Goal: Transaction & Acquisition: Purchase product/service

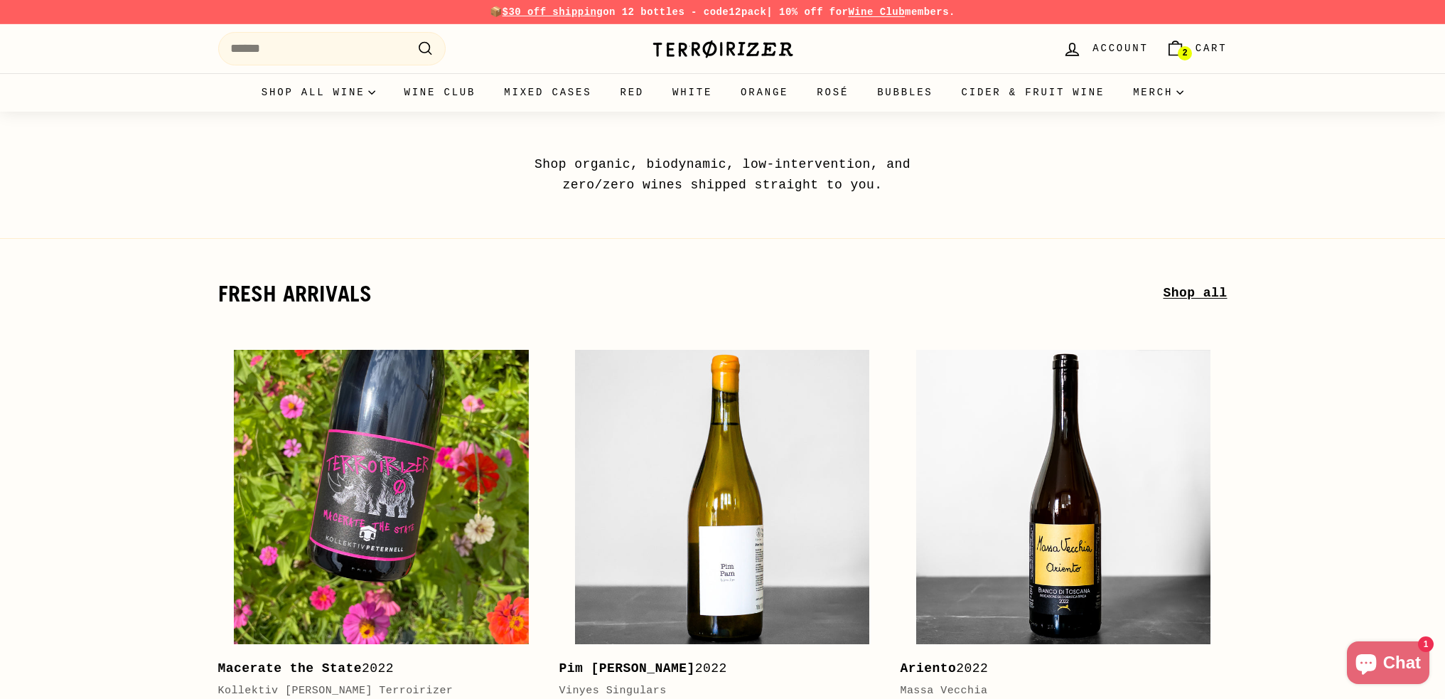
click at [1200, 52] on span "Cart" at bounding box center [1211, 49] width 32 height 16
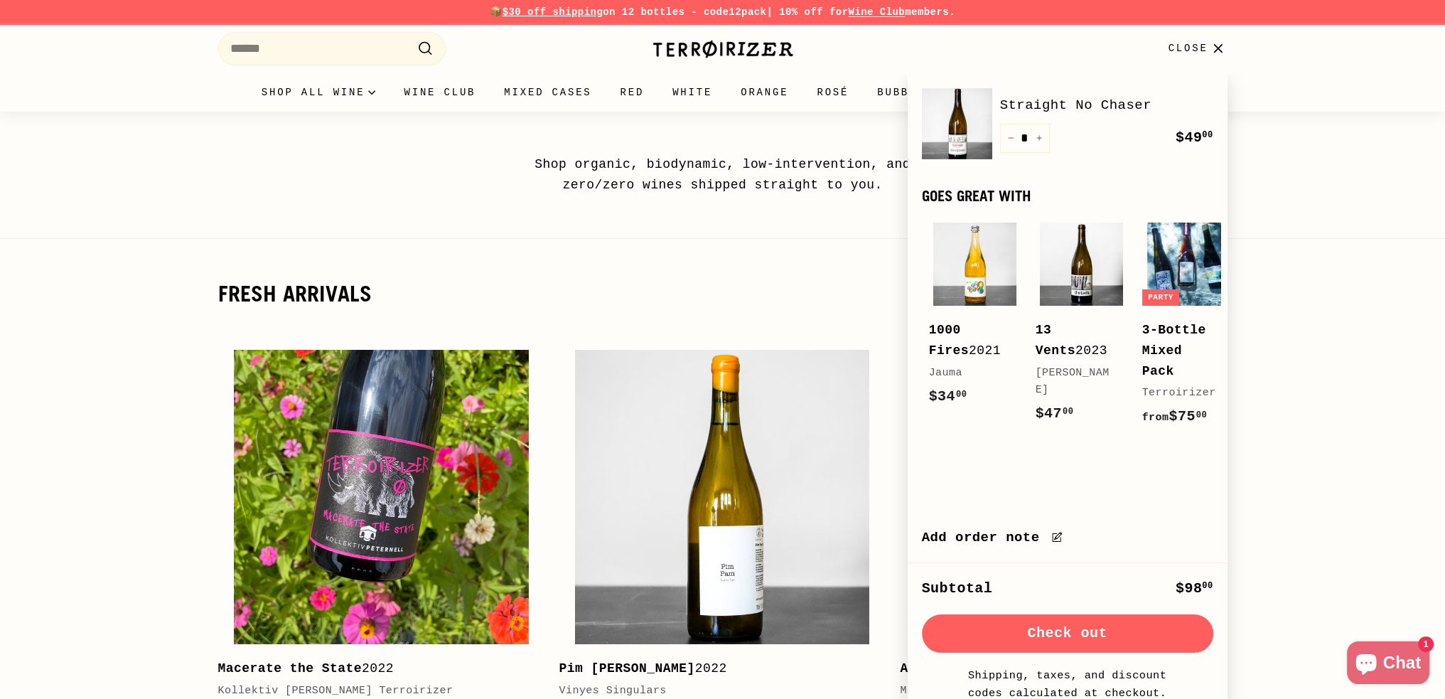
click at [1020, 652] on button "Check out" at bounding box center [1067, 633] width 291 height 38
click at [744, 302] on h2 "fresh arrivals" at bounding box center [690, 293] width 945 height 24
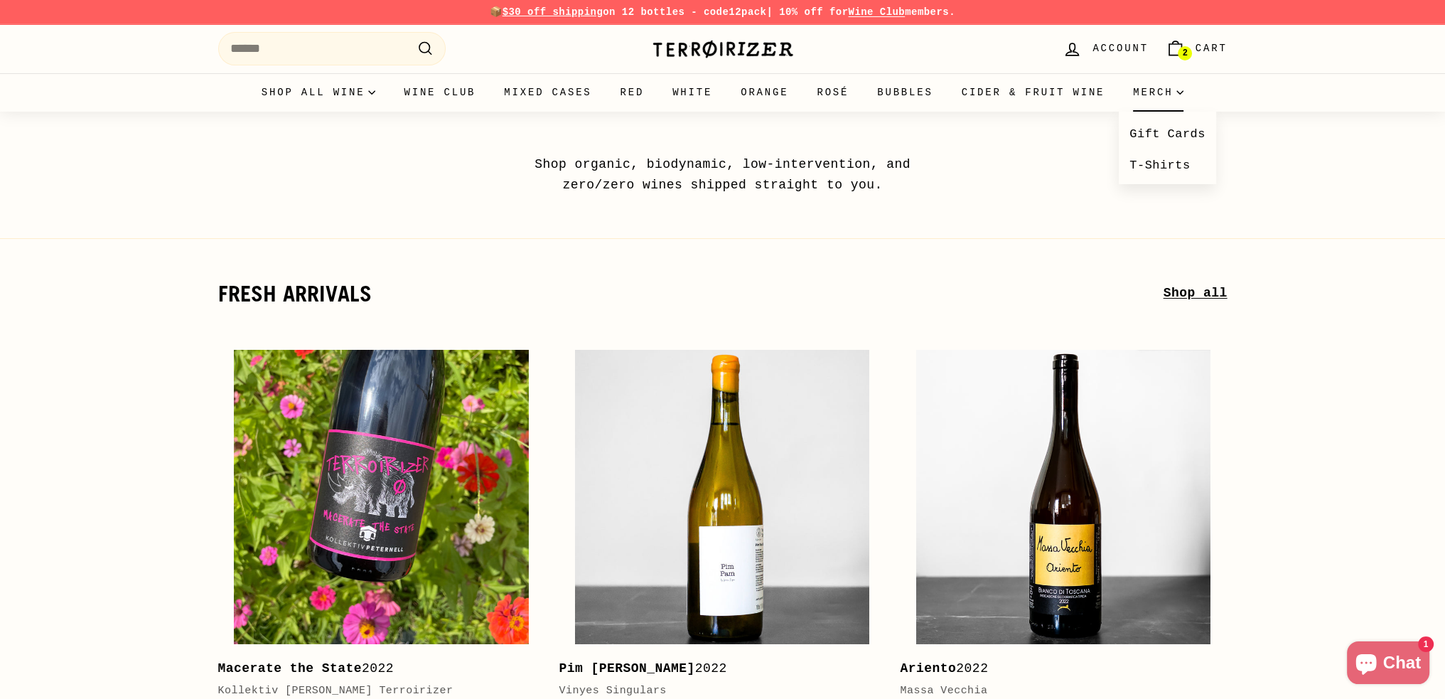
click at [1143, 101] on summary "Merch" at bounding box center [1158, 92] width 79 height 38
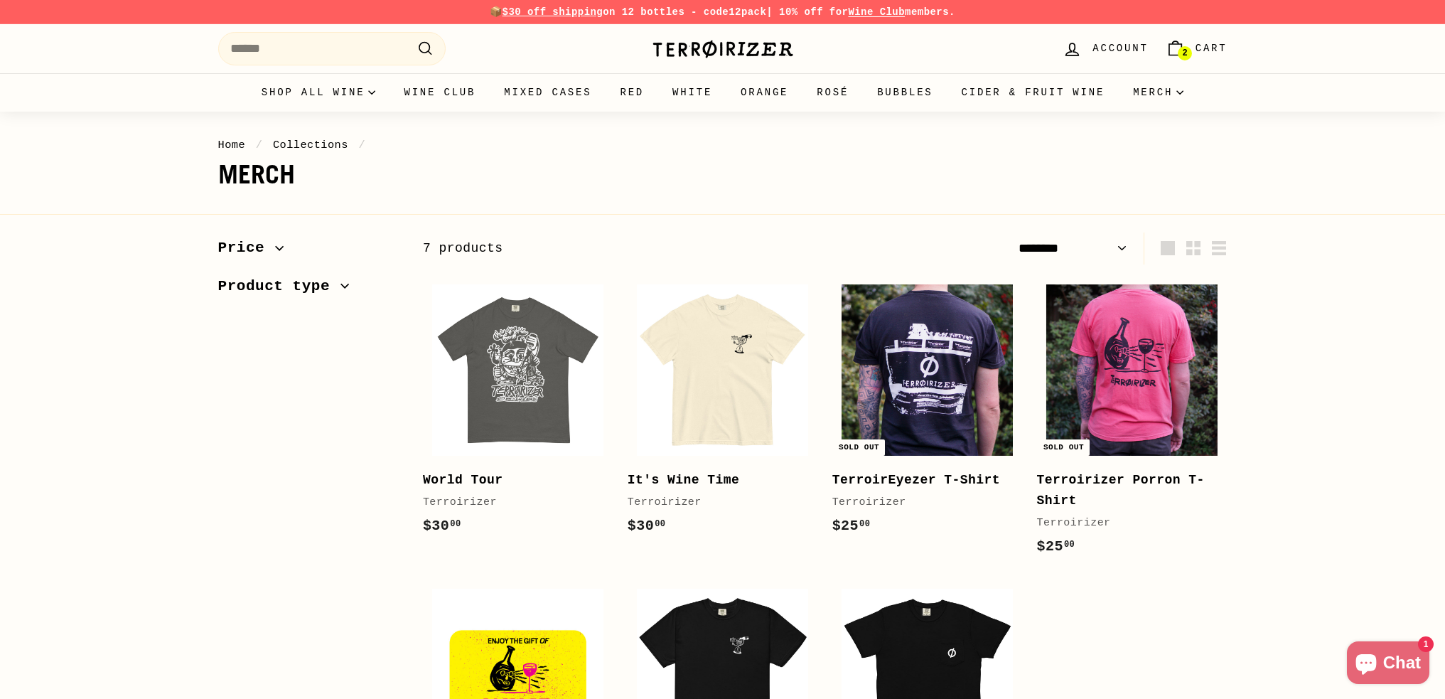
select select "******"
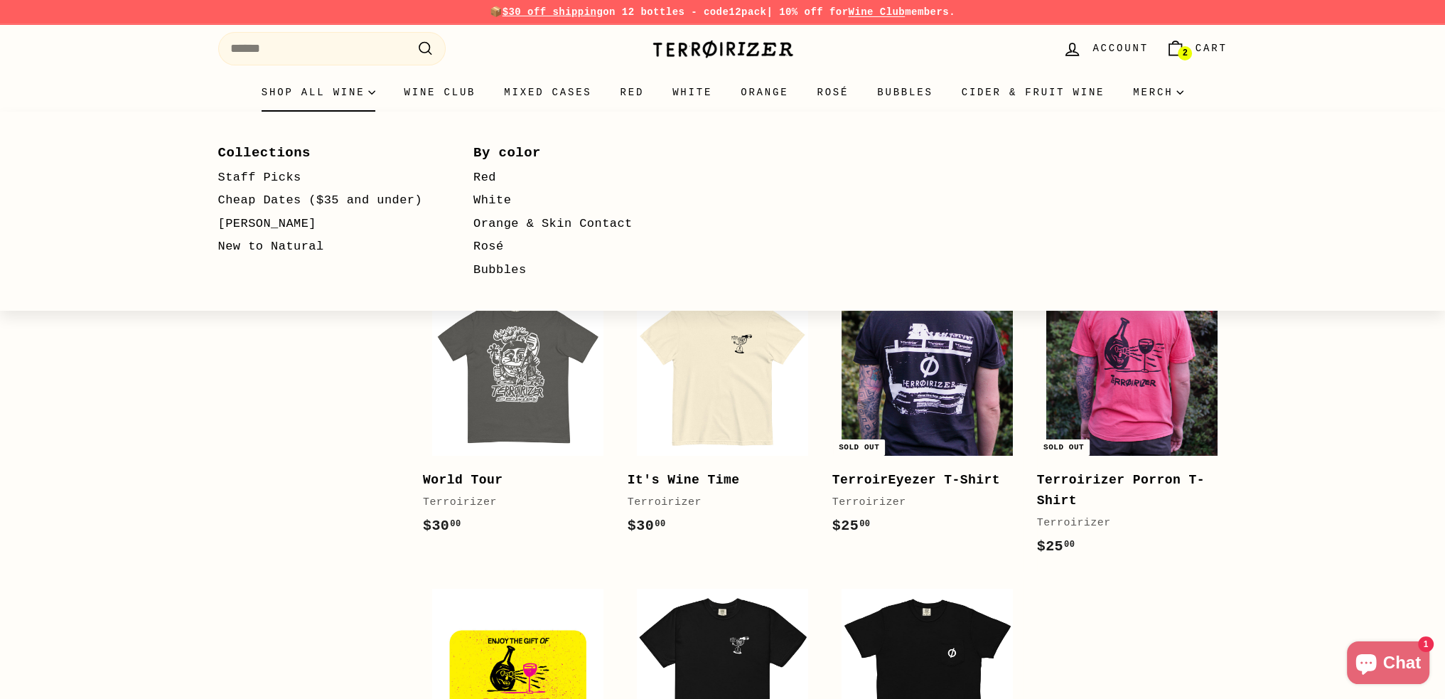
click at [340, 93] on summary "Shop all wine" at bounding box center [318, 92] width 143 height 38
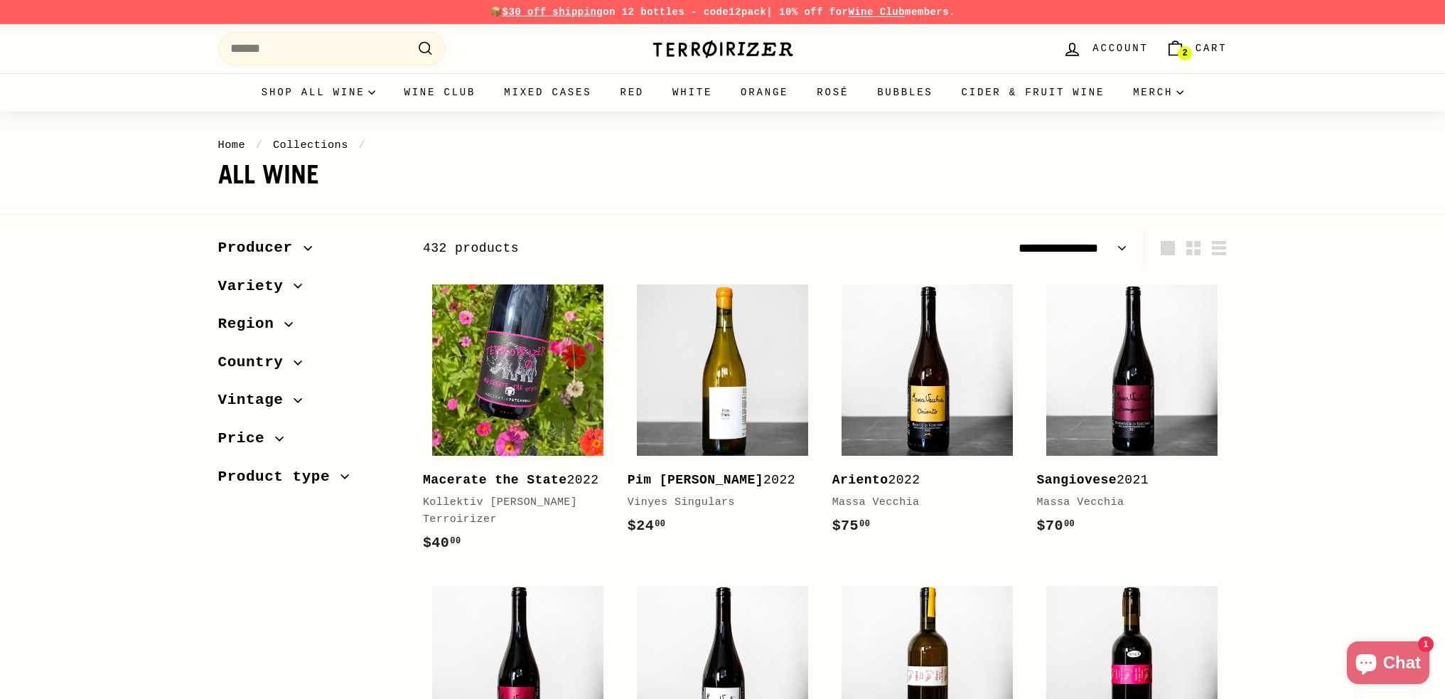
select select "**********"
click at [262, 324] on span "Region" at bounding box center [251, 324] width 67 height 24
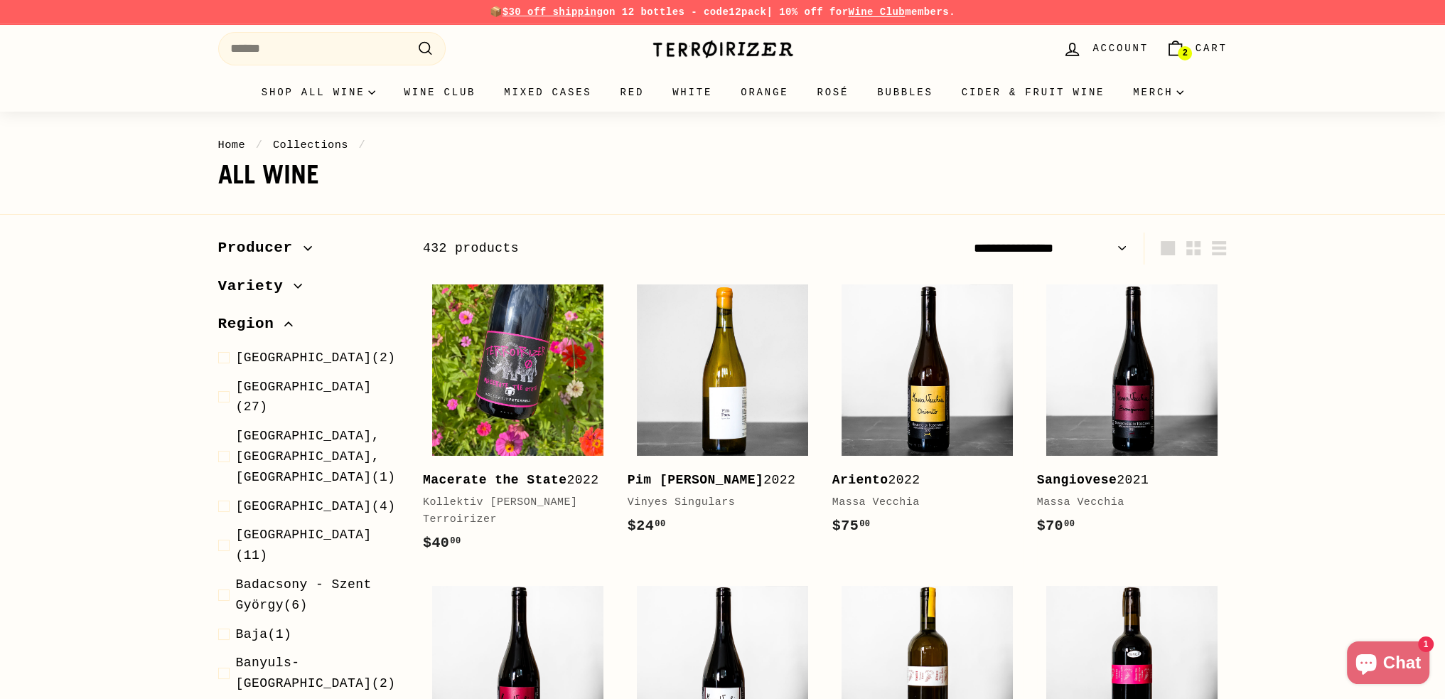
click at [262, 324] on span "Region" at bounding box center [251, 324] width 67 height 24
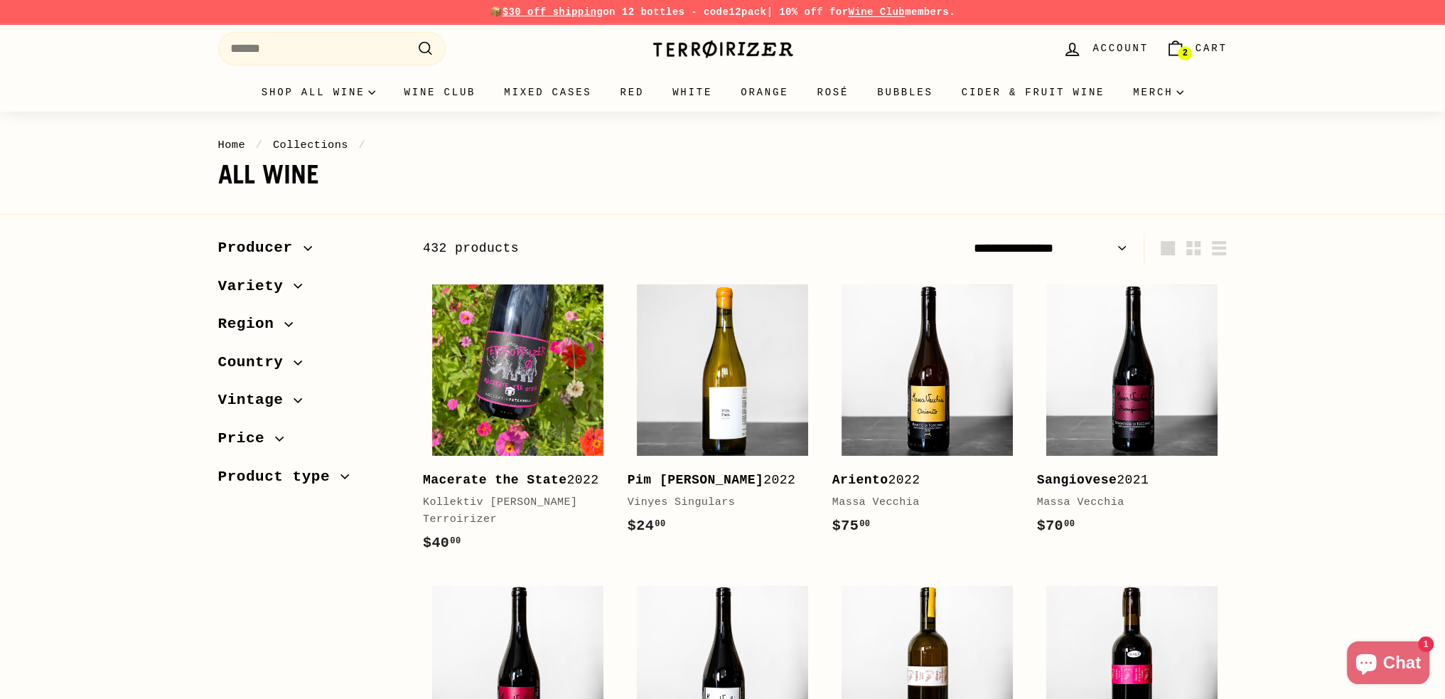
click at [267, 292] on span "Variety" at bounding box center [256, 286] width 76 height 24
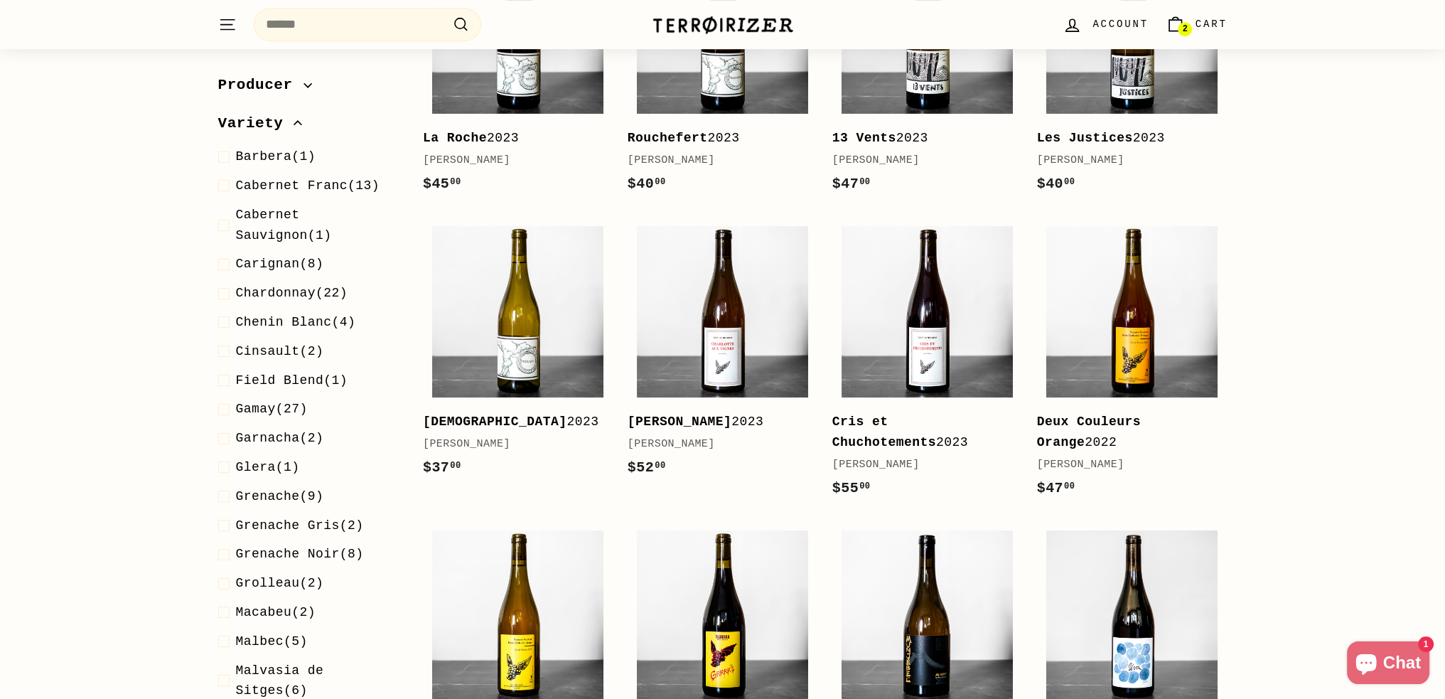
click at [279, 130] on span "Variety" at bounding box center [256, 124] width 76 height 24
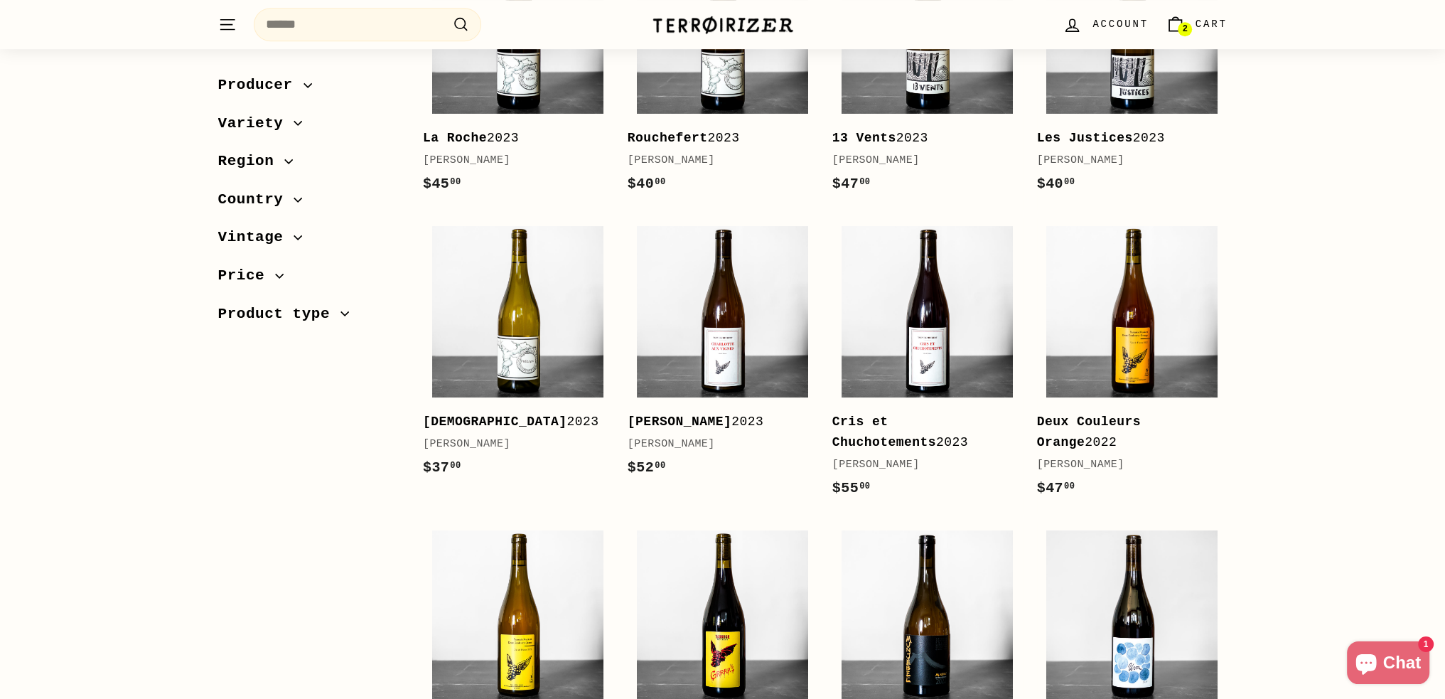
click at [264, 156] on span "Region" at bounding box center [251, 161] width 67 height 24
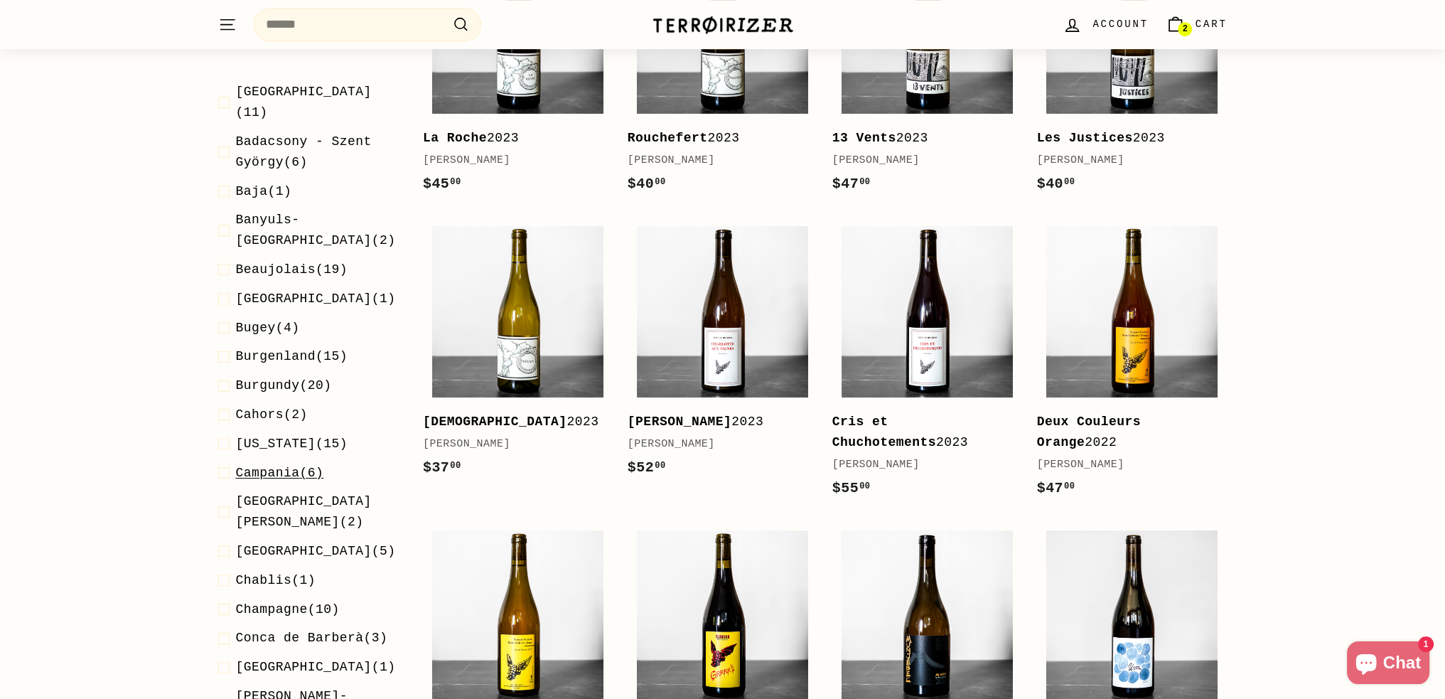
scroll to position [592, 0]
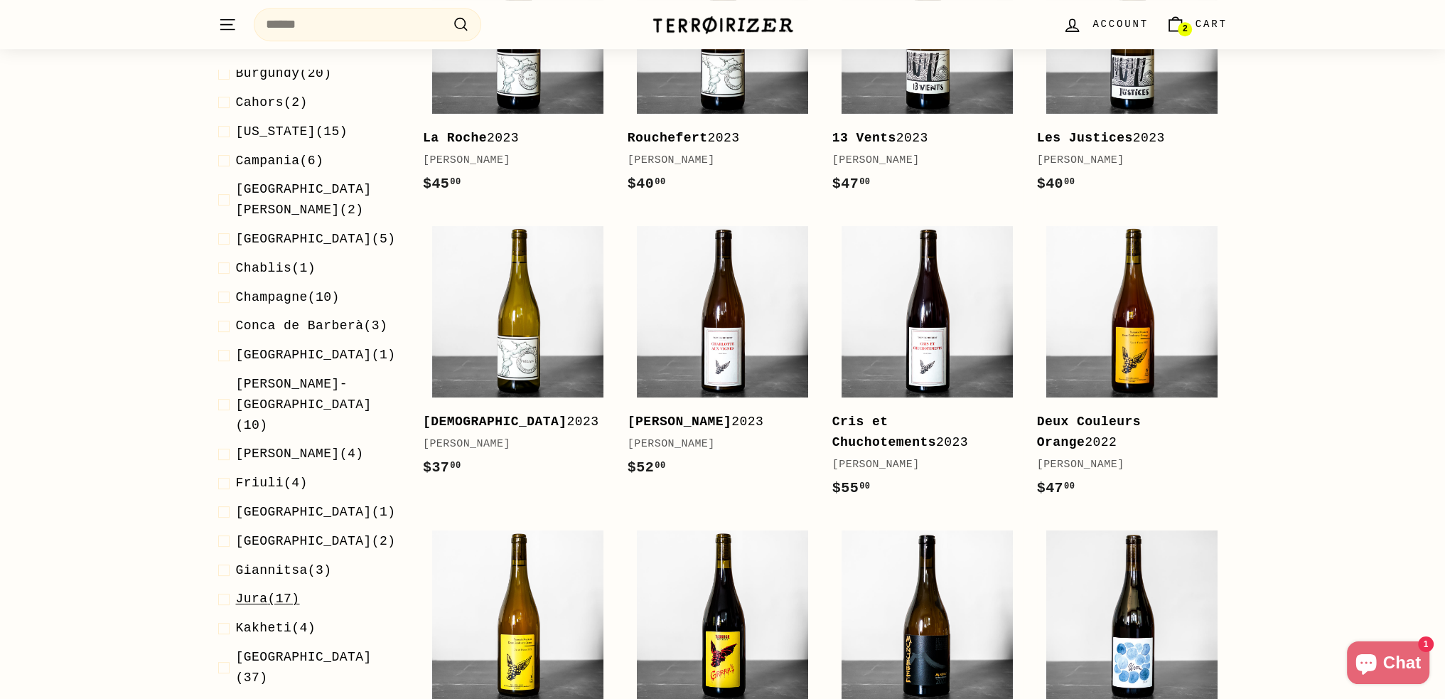
click at [257, 591] on span "Jura" at bounding box center [252, 598] width 32 height 14
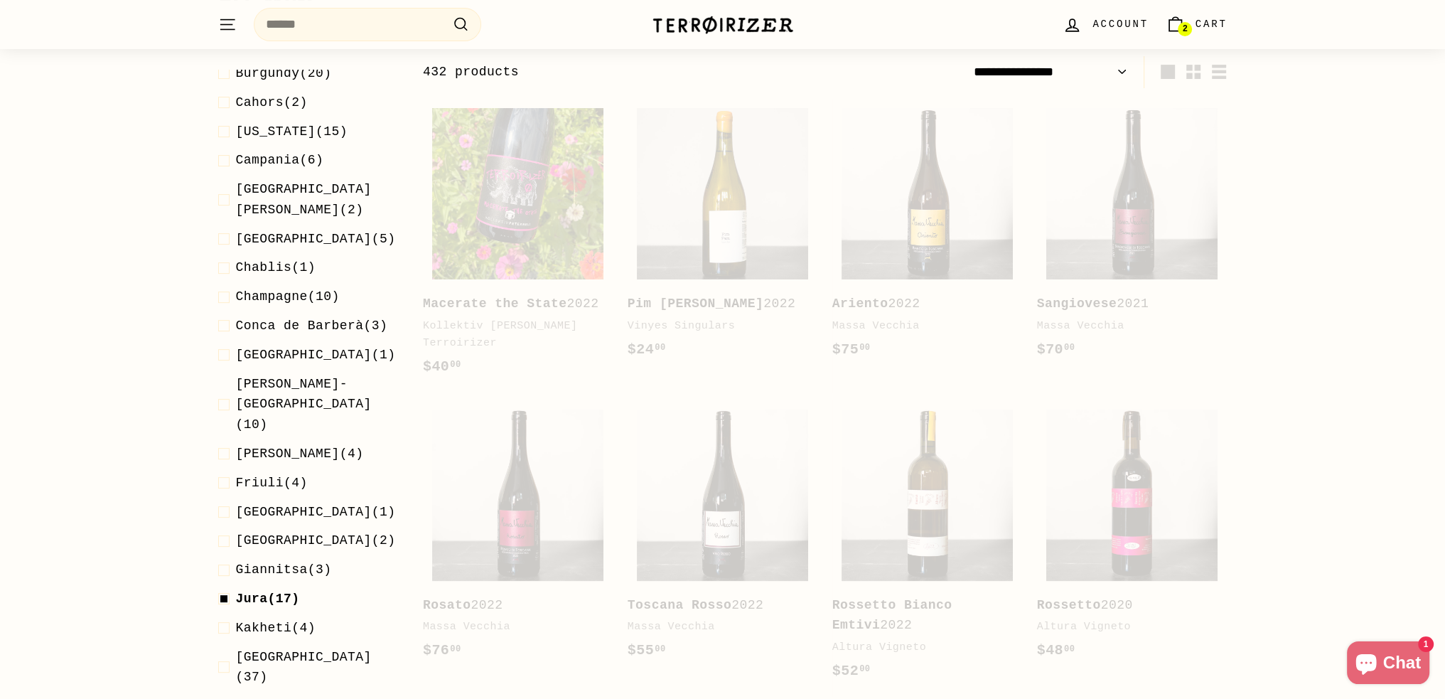
scroll to position [176, 0]
select select "**********"
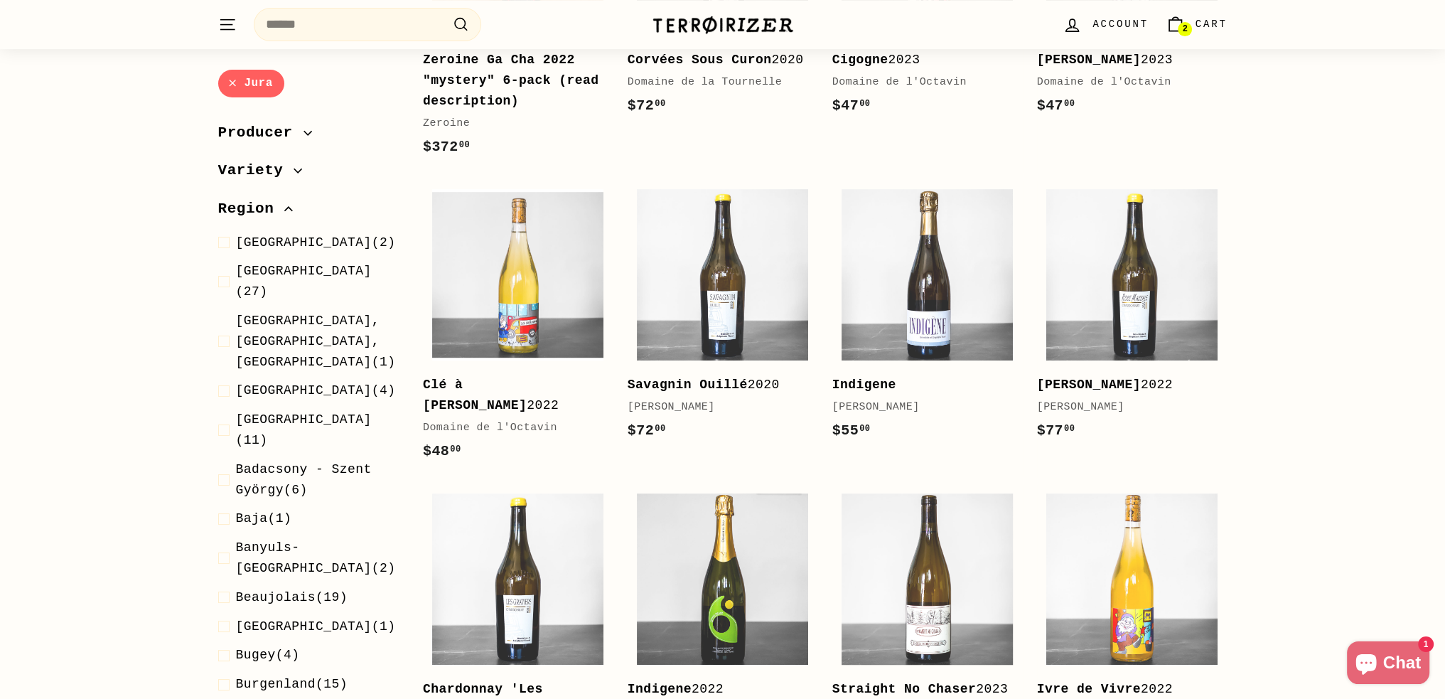
scroll to position [887, 0]
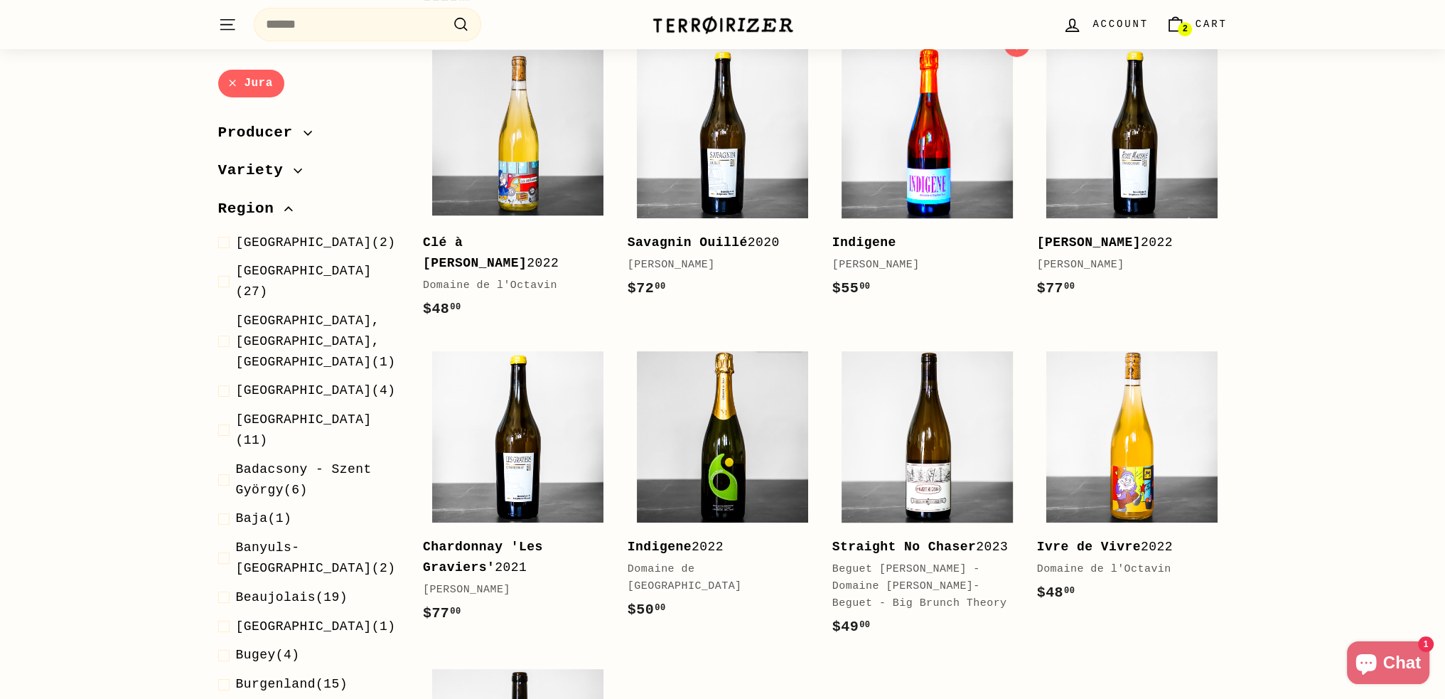
click at [912, 165] on img at bounding box center [926, 132] width 171 height 171
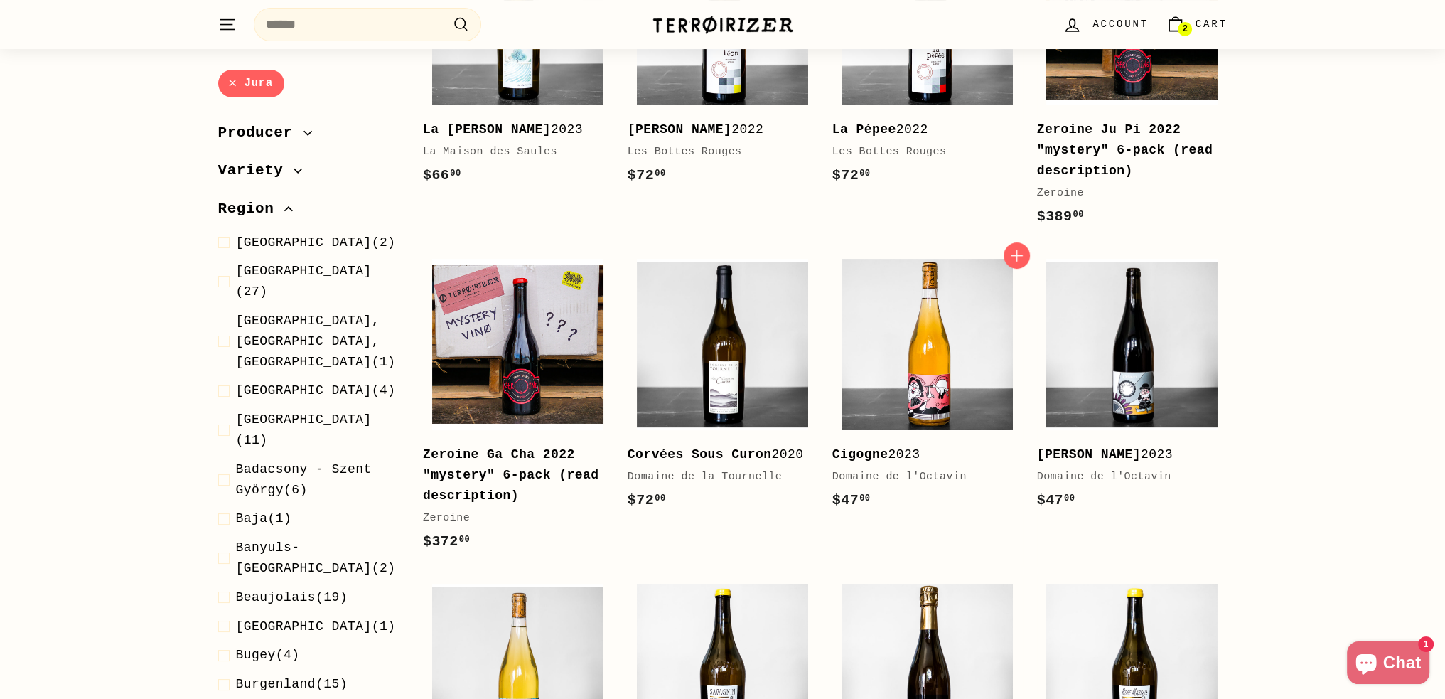
scroll to position [592, 0]
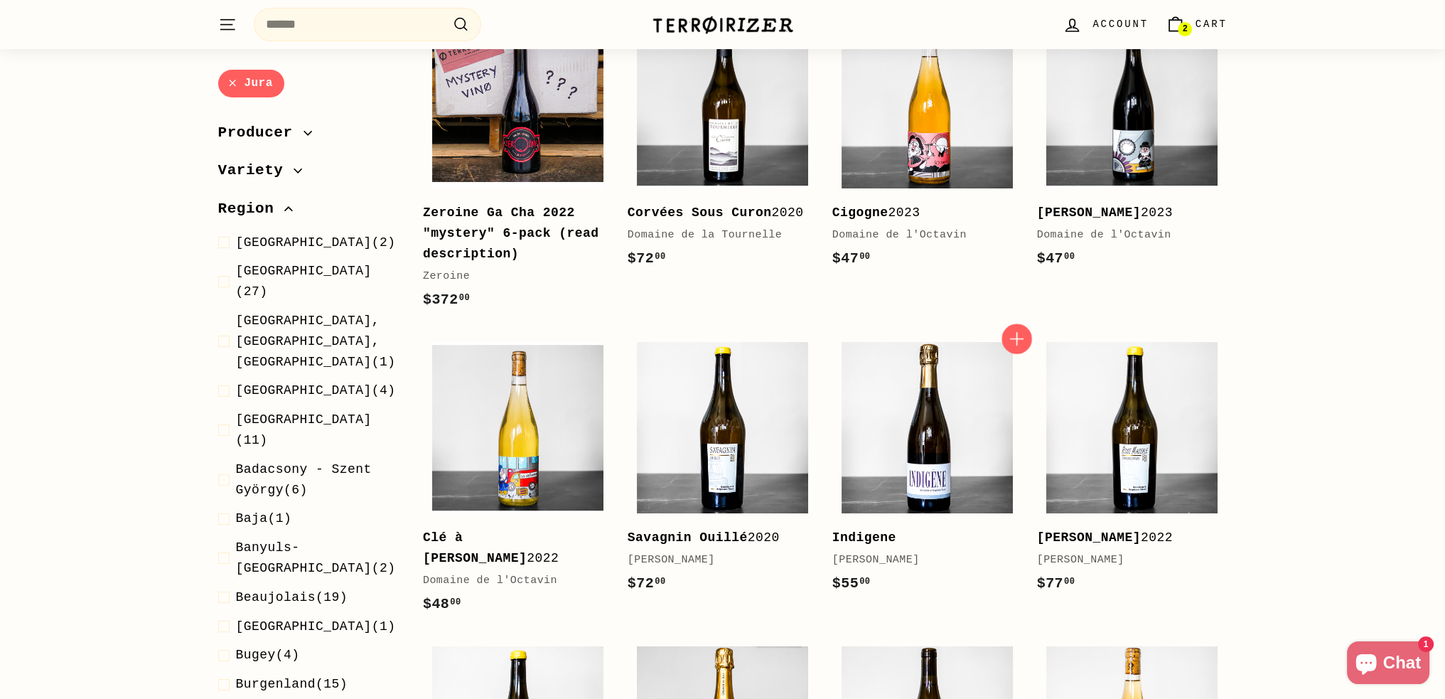
click at [1019, 338] on icon "button" at bounding box center [1016, 338] width 18 height 18
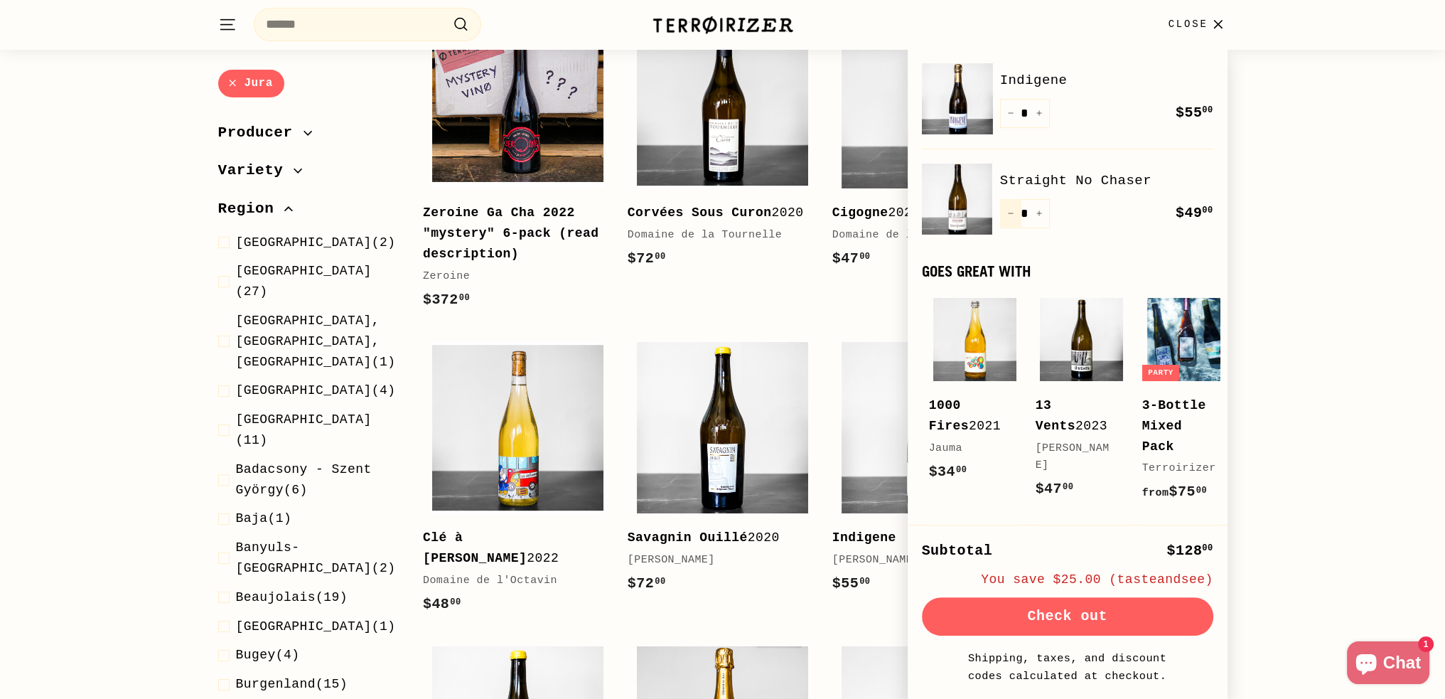
click at [1011, 215] on icon "Reduce item quantity by one" at bounding box center [1010, 213] width 7 height 7
type input "*"
click at [1043, 618] on button "Check out" at bounding box center [1067, 616] width 291 height 38
click at [966, 90] on img at bounding box center [957, 98] width 71 height 71
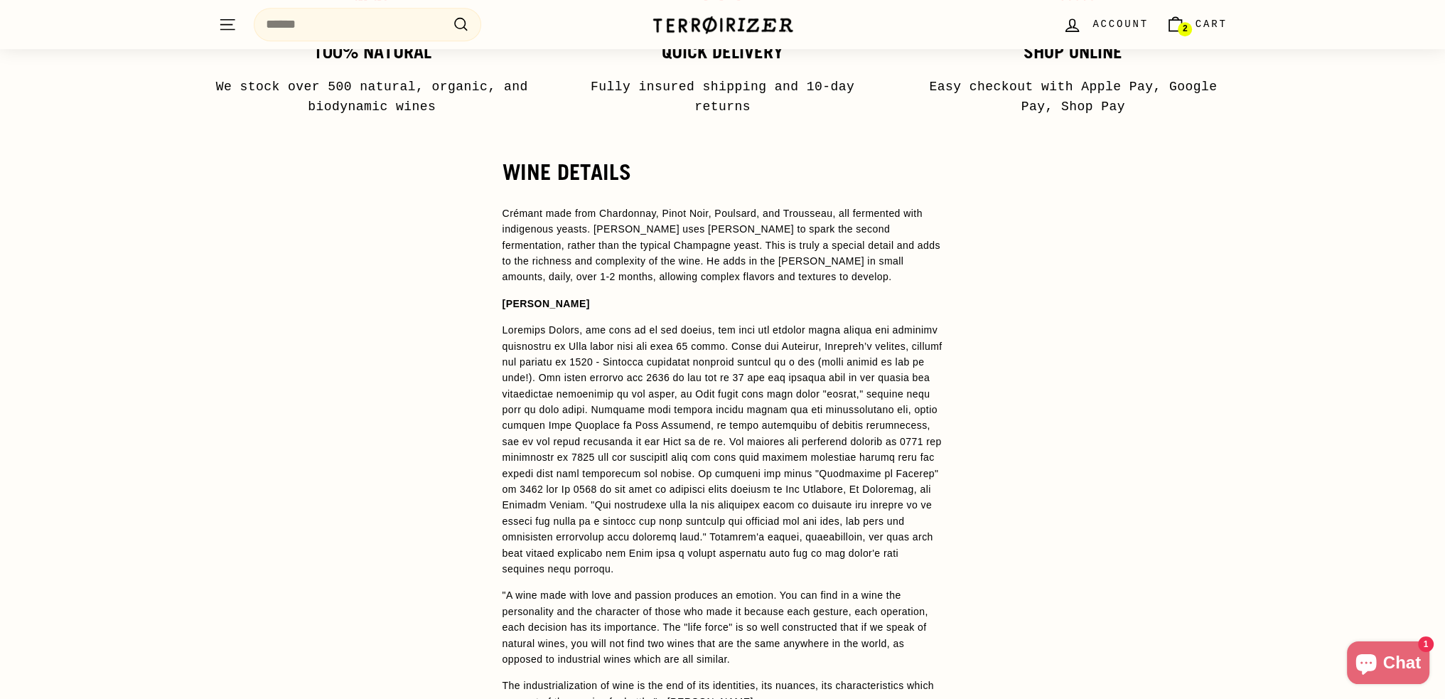
scroll to position [829, 0]
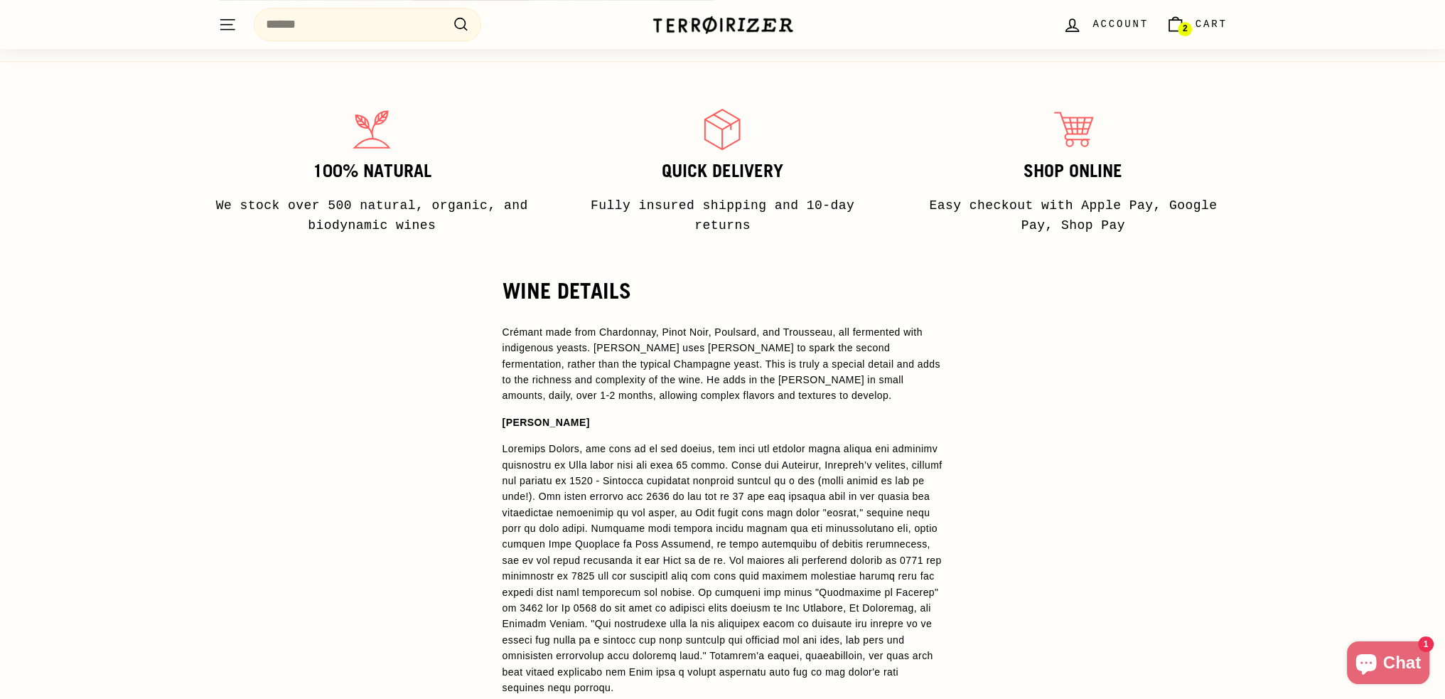
click at [1327, 289] on div "WINE DETAILS Crémant made from Chardonnay, Pinot Noir, Poulsard, and Trousseau,…" at bounding box center [722, 621] width 1445 height 684
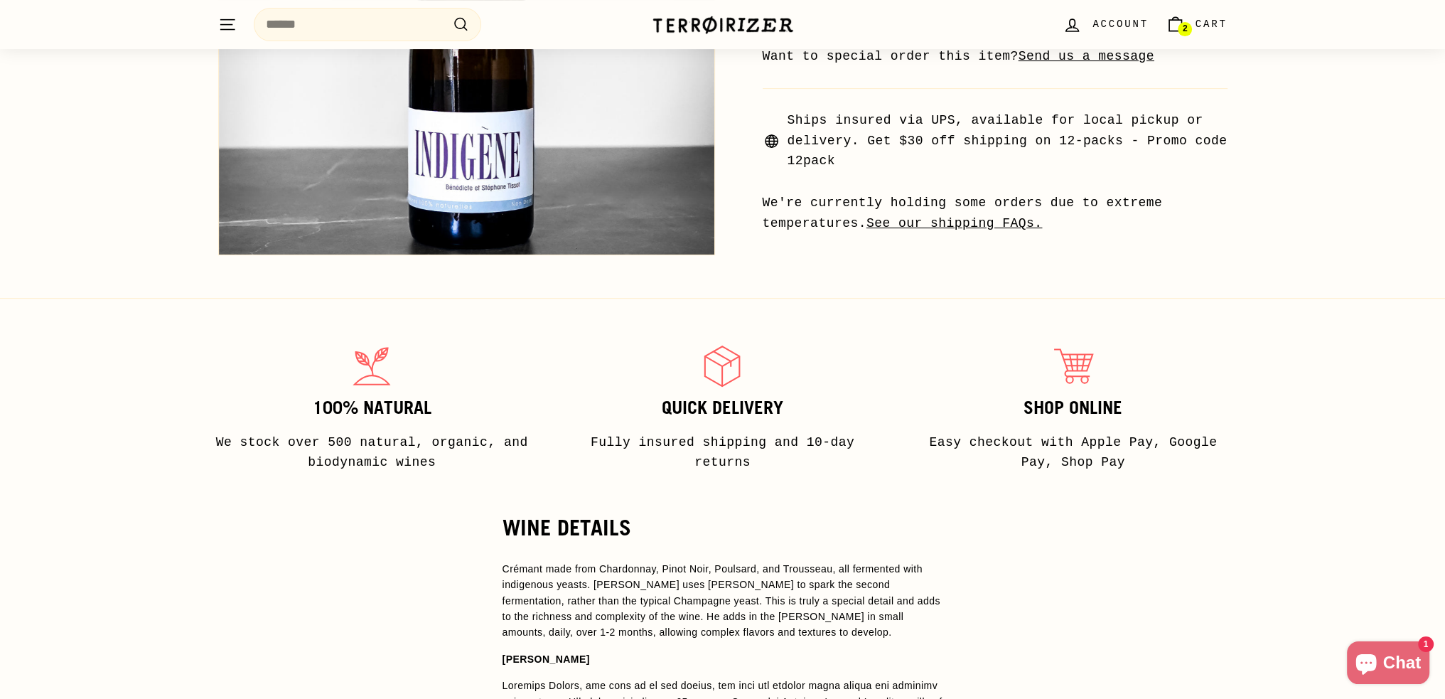
scroll to position [0, 0]
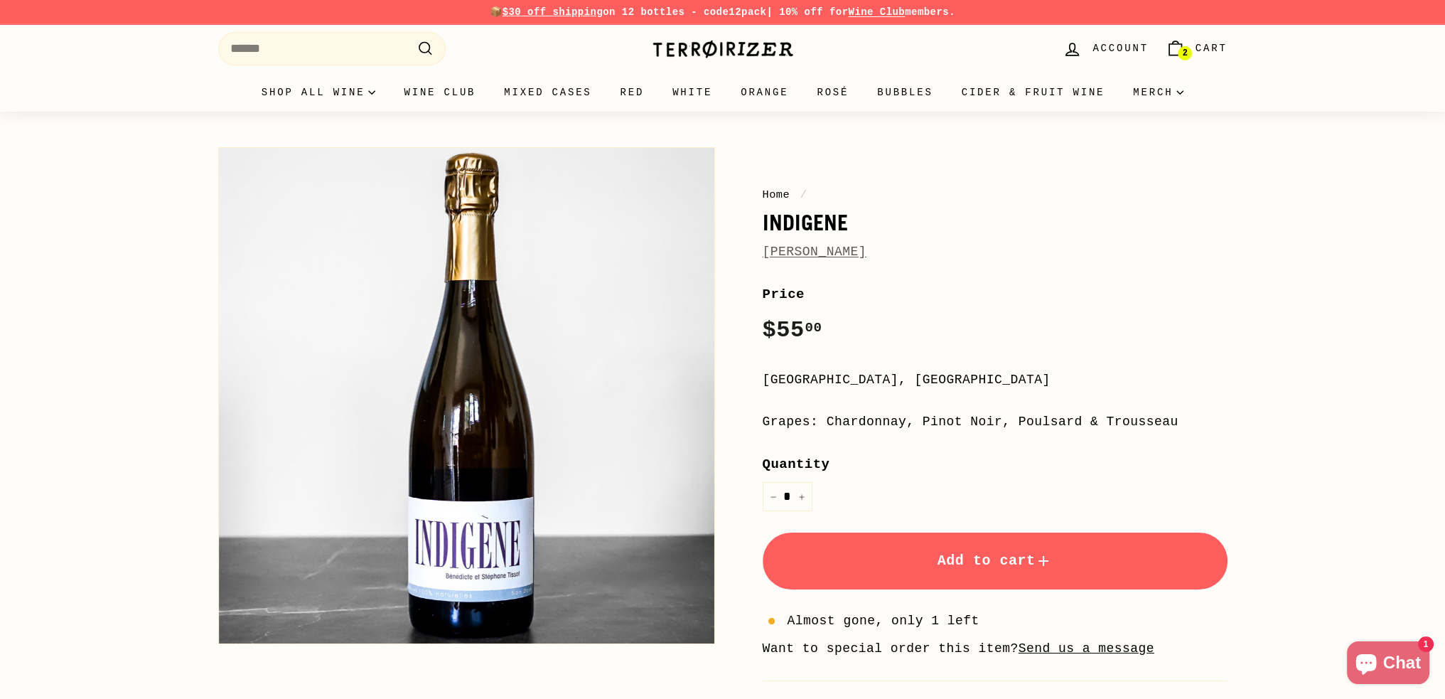
click at [432, 593] on button "Zoom" at bounding box center [466, 395] width 495 height 495
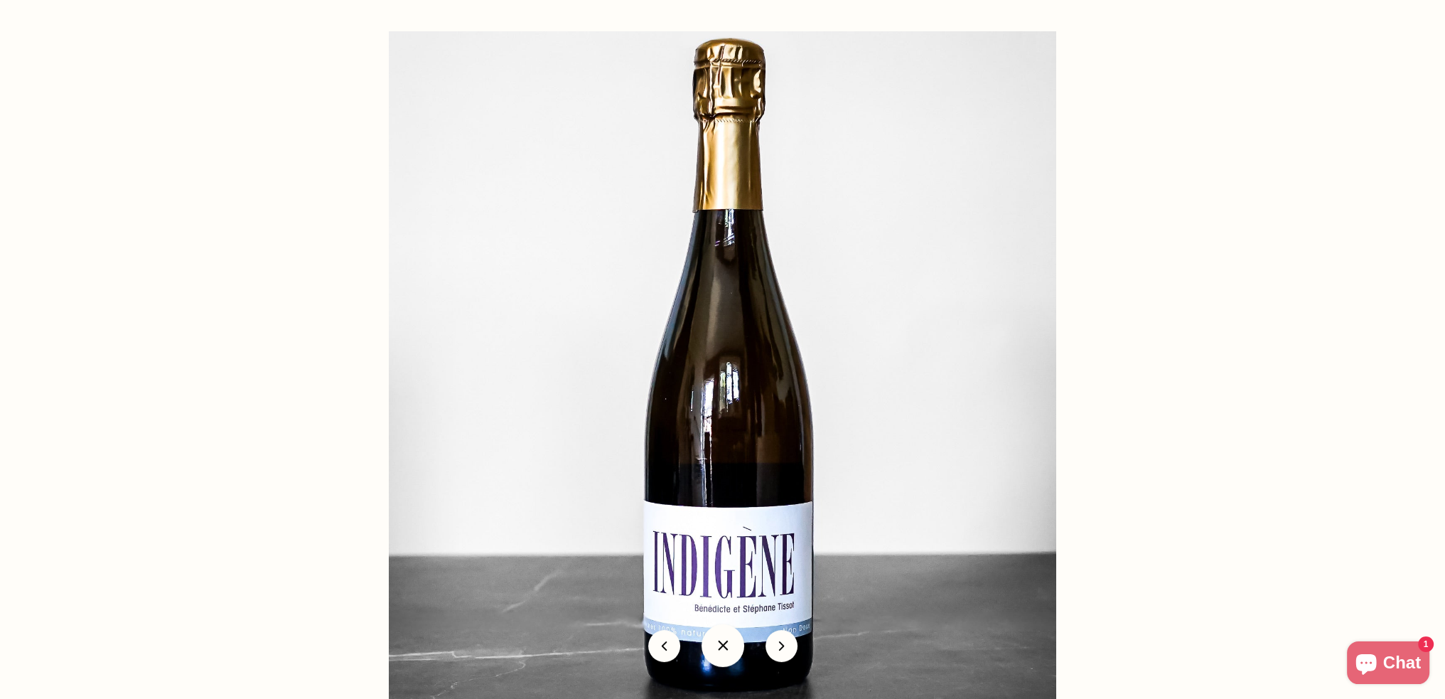
click at [731, 566] on img at bounding box center [722, 364] width 667 height 667
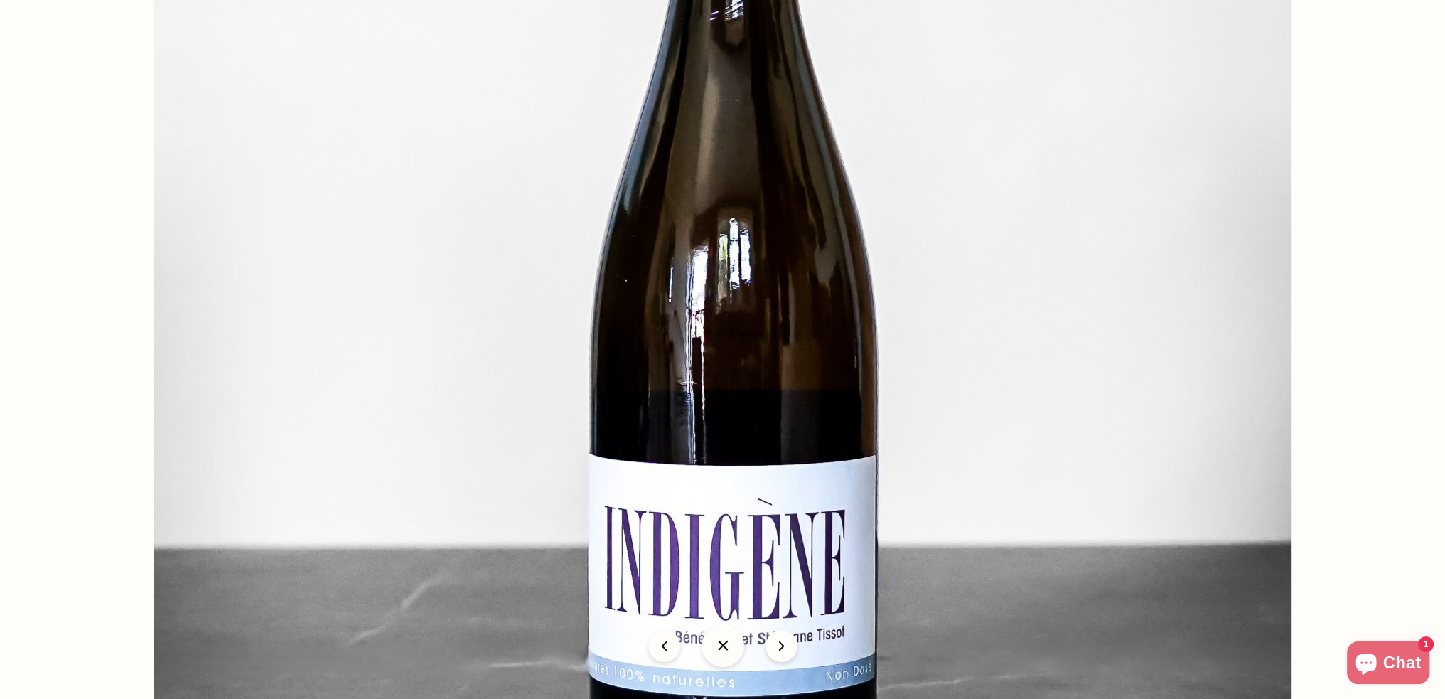
click at [731, 551] on img at bounding box center [722, 223] width 1137 height 1137
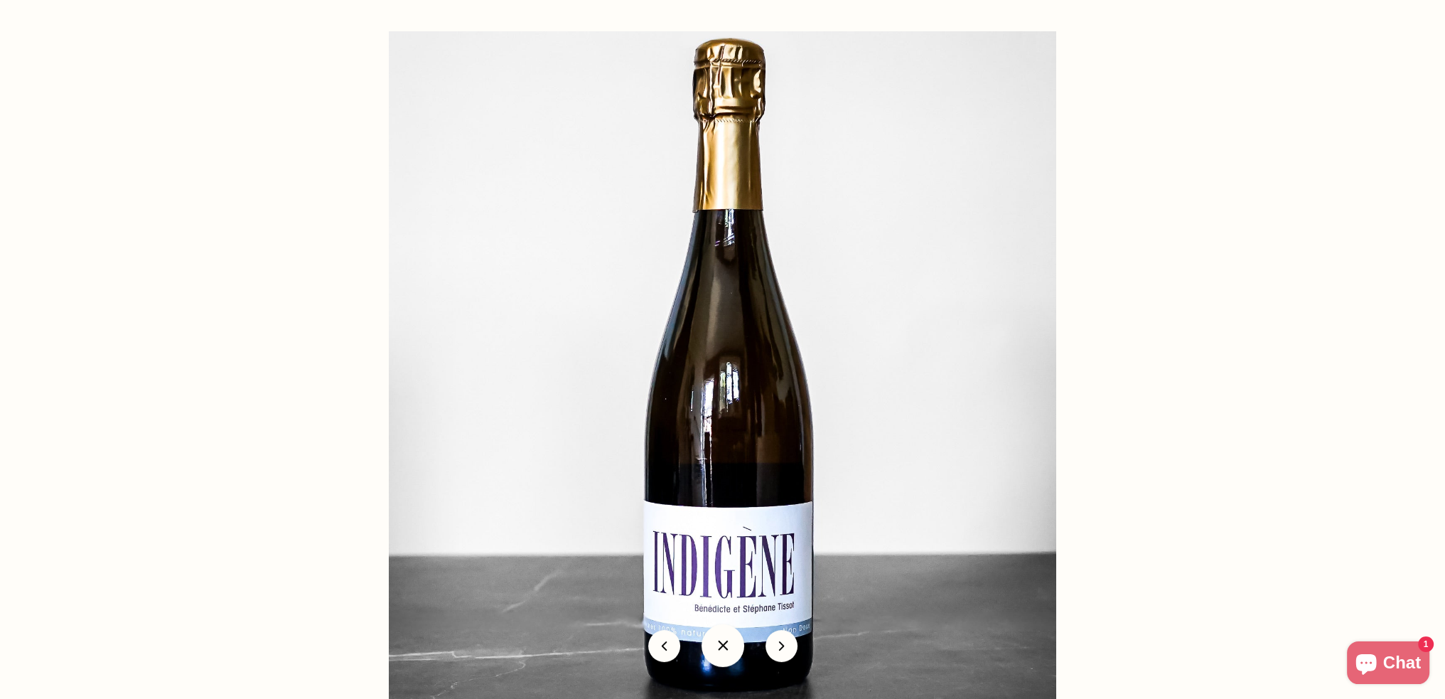
click at [774, 647] on button "icon-chevron" at bounding box center [781, 646] width 32 height 32
click at [802, 647] on div "icon-chevron" at bounding box center [722, 645] width 1445 height 64
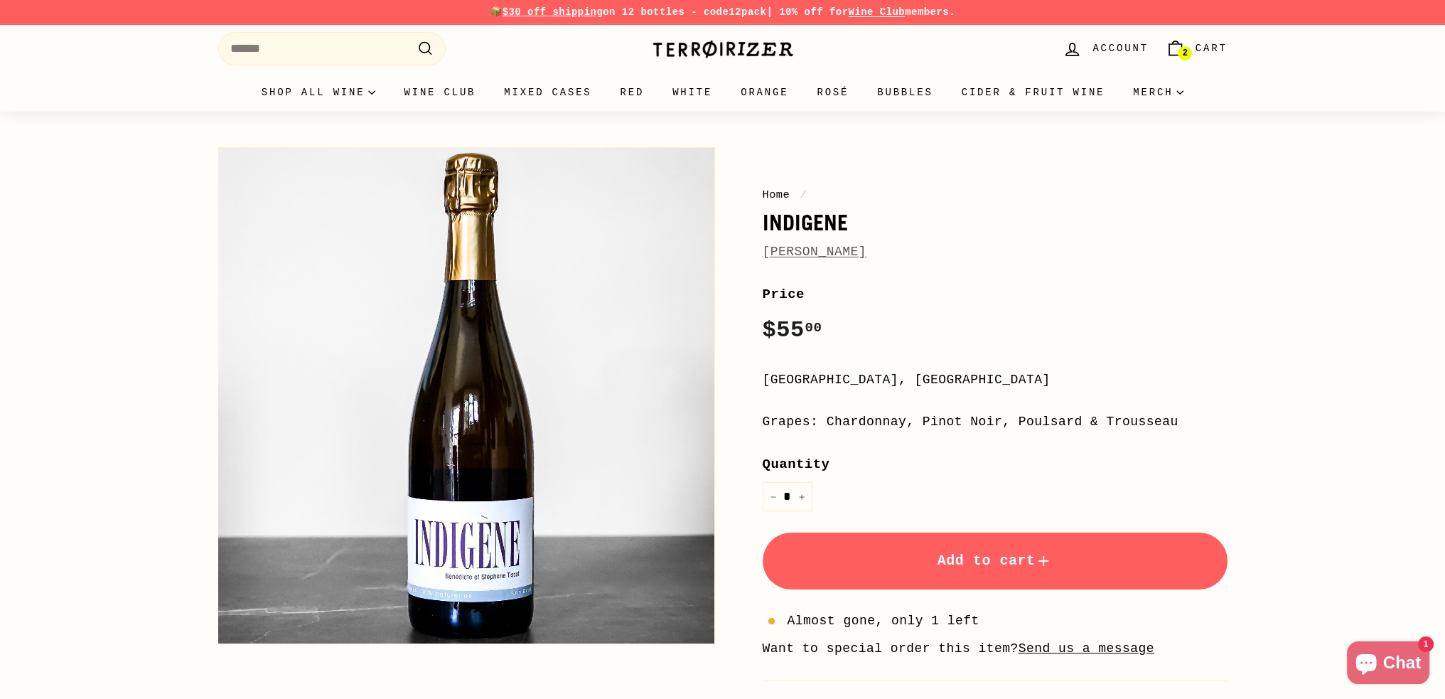
click at [1214, 355] on div at bounding box center [754, 407] width 1073 height 519
click at [1200, 45] on span "Cart" at bounding box center [1211, 49] width 32 height 16
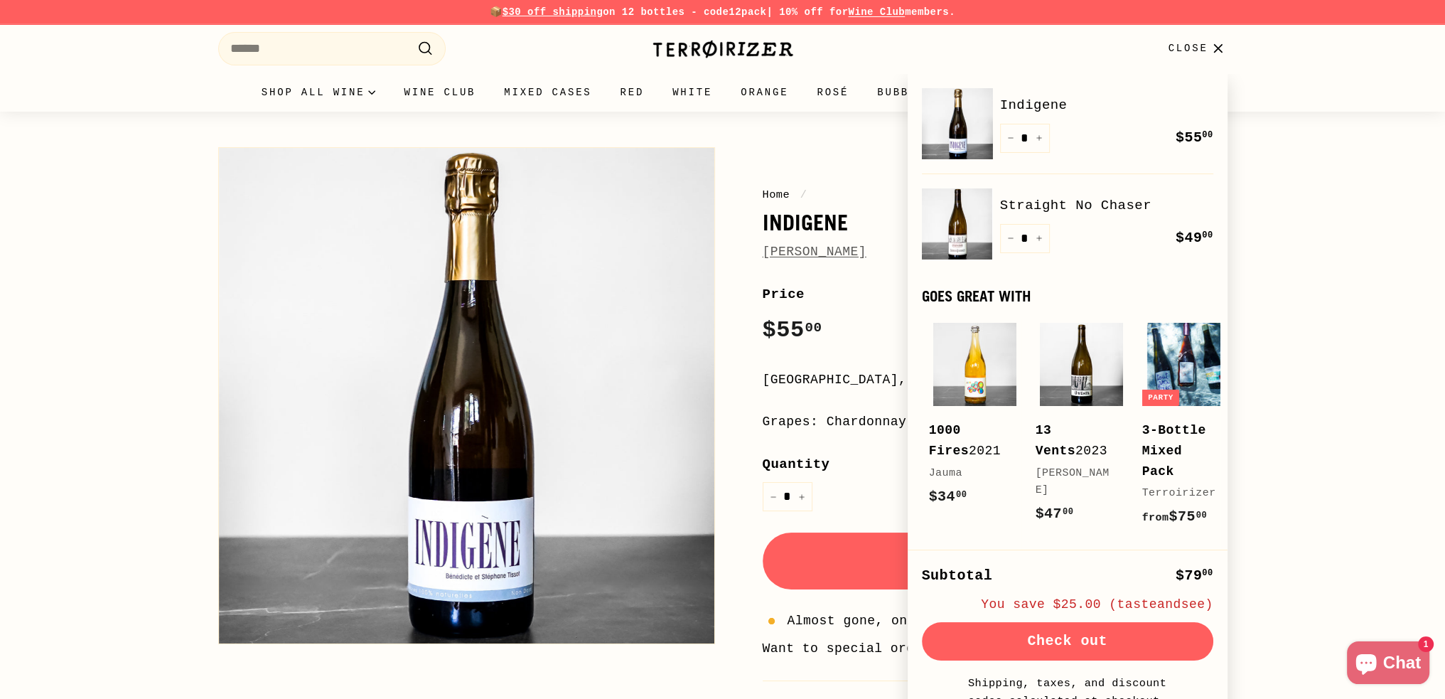
click at [1050, 639] on button "Check out" at bounding box center [1067, 641] width 291 height 38
